Goal: Navigation & Orientation: Find specific page/section

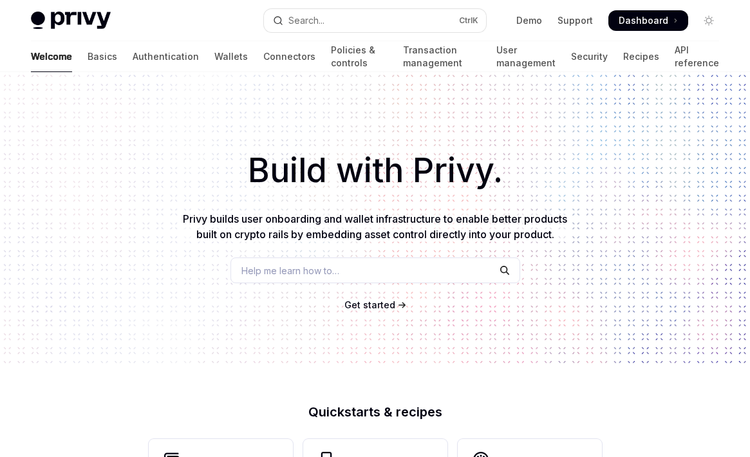
scroll to position [566, 0]
